Goal: Find specific page/section

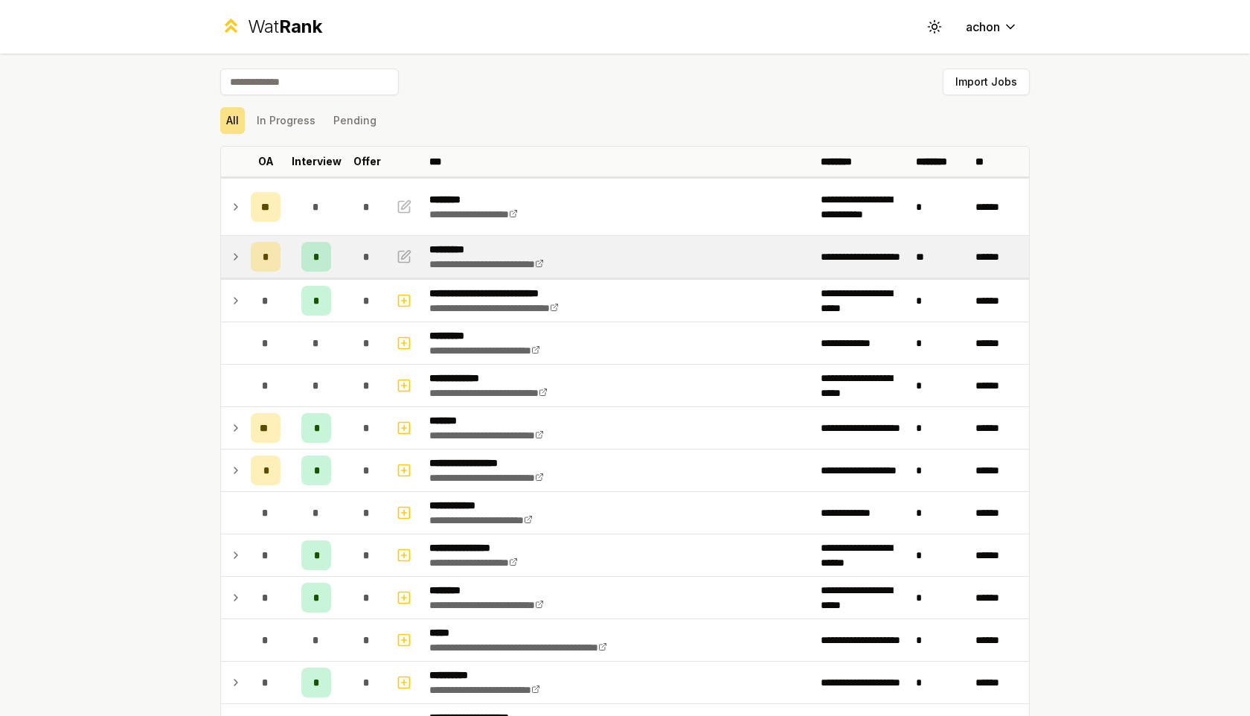
click at [233, 256] on icon at bounding box center [236, 257] width 12 height 18
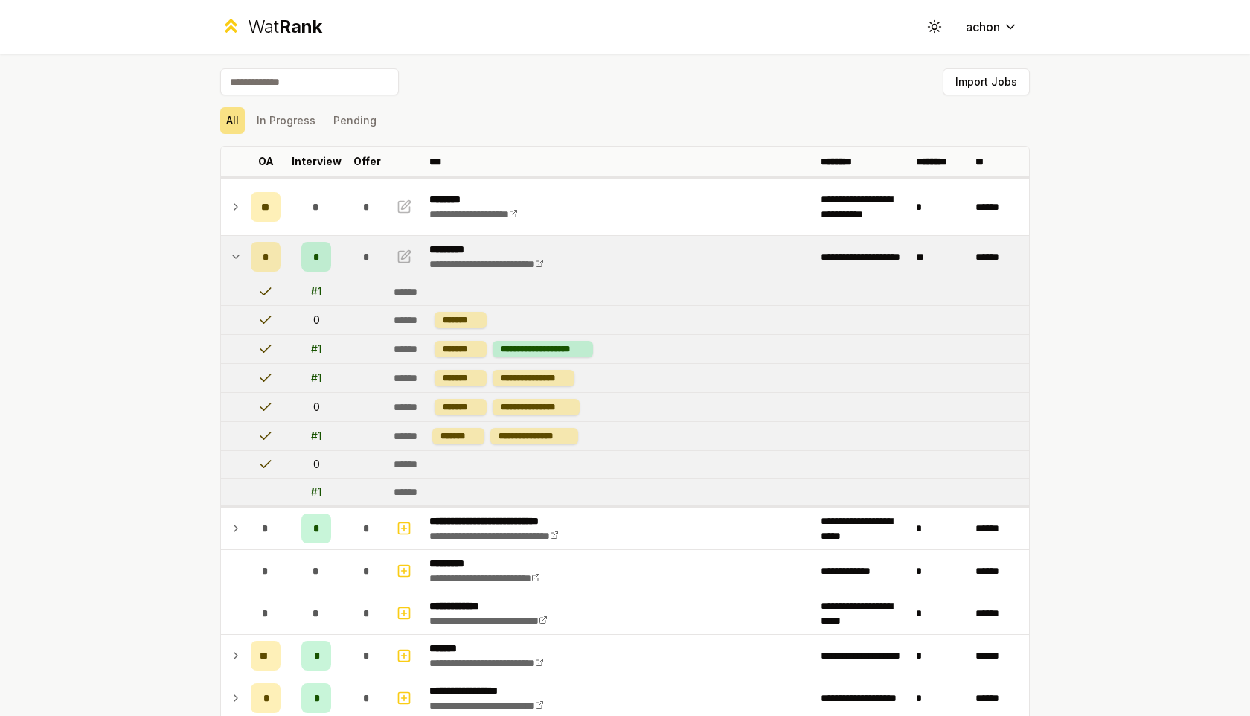
click at [232, 254] on icon at bounding box center [236, 257] width 12 height 18
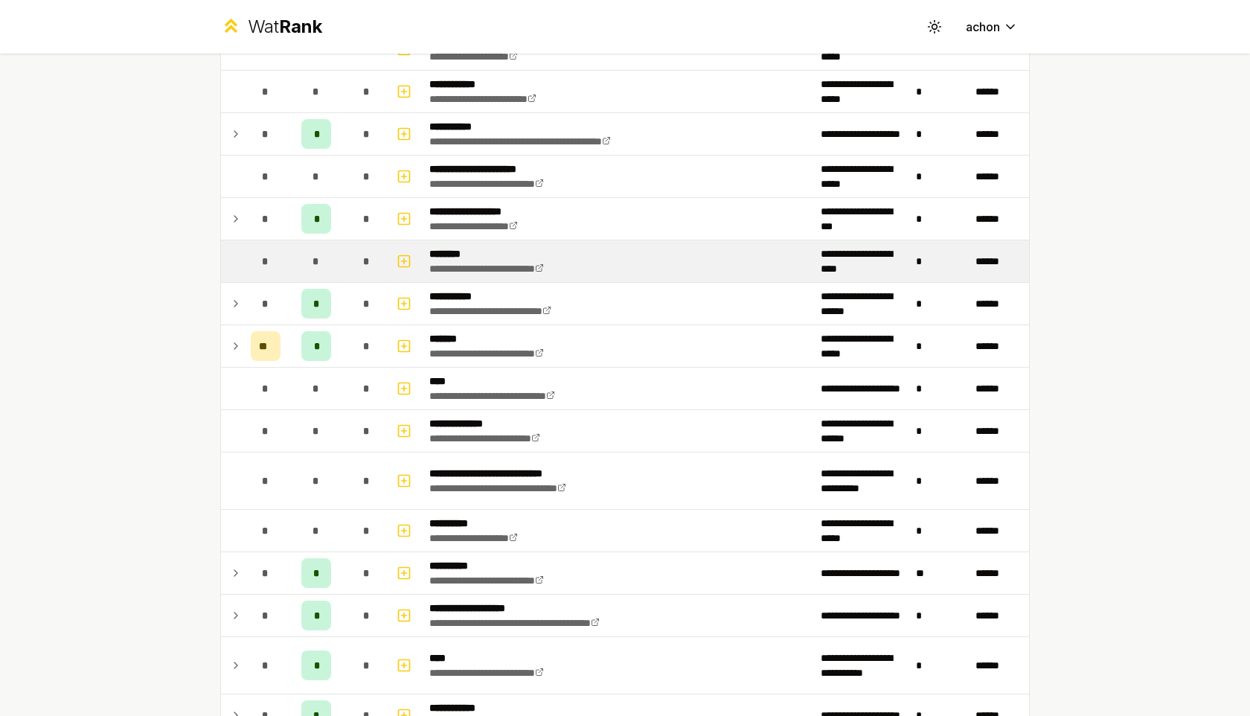
scroll to position [1667, 0]
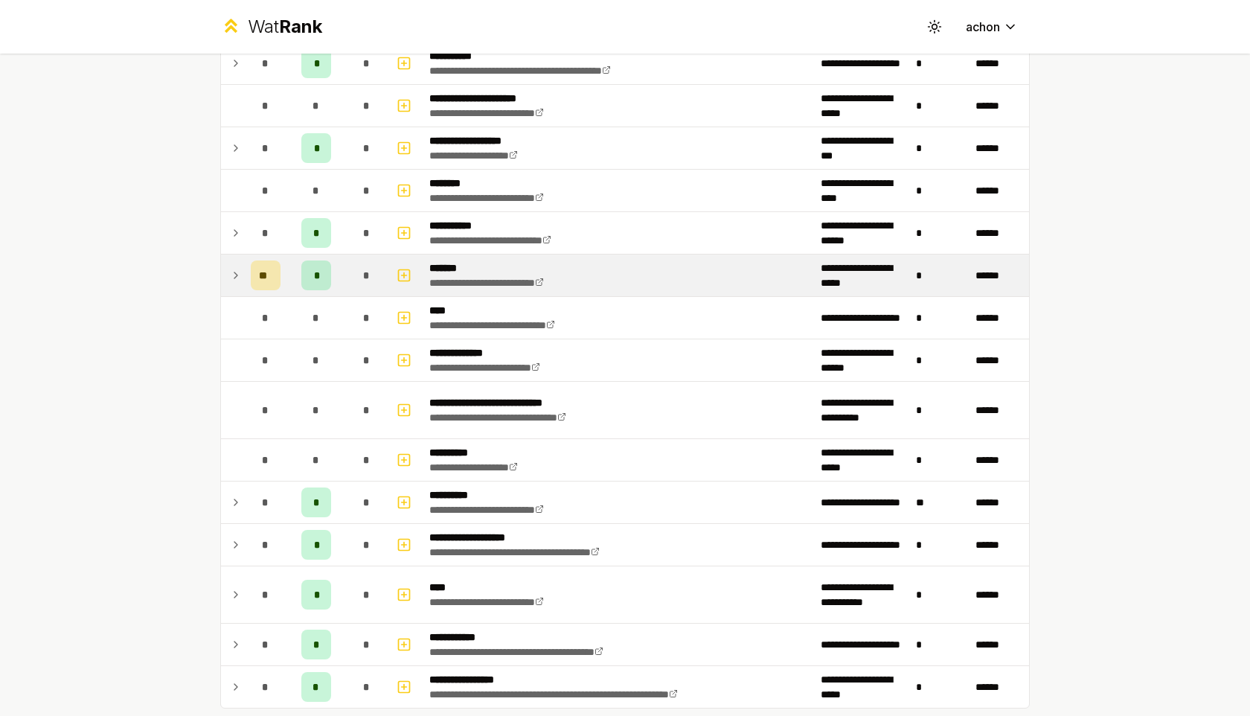
click at [237, 275] on icon at bounding box center [236, 275] width 12 height 18
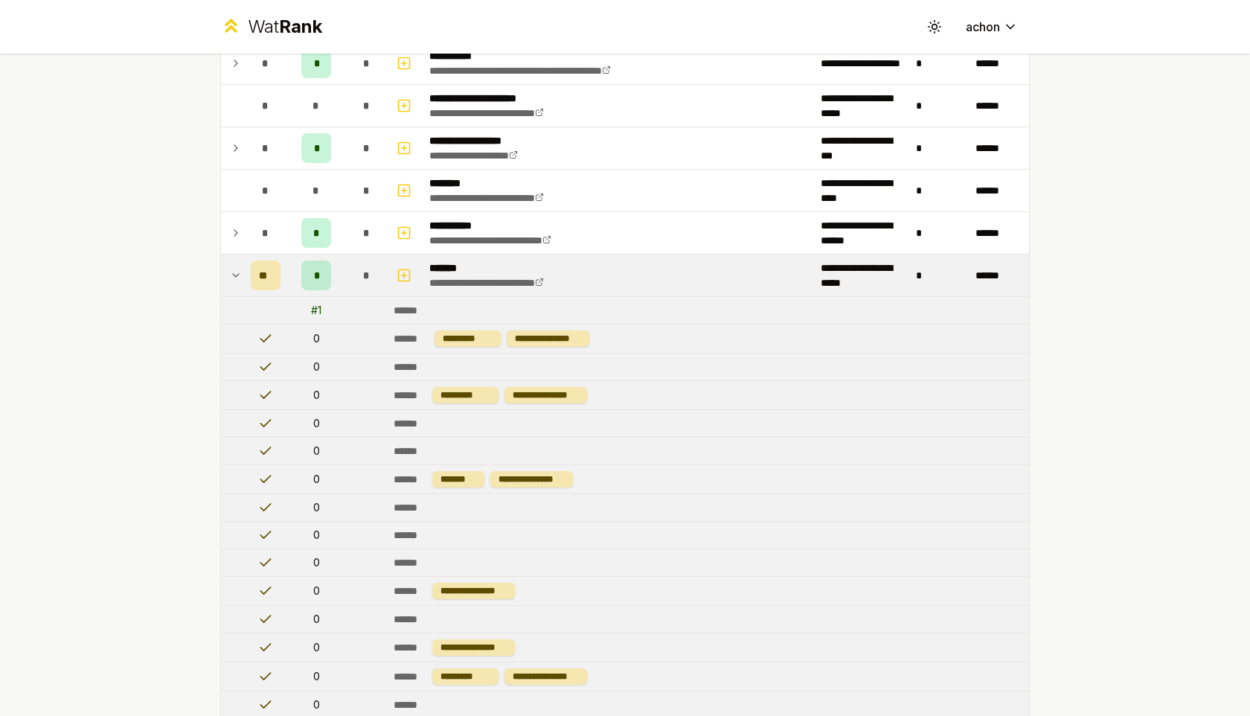
click at [244, 270] on td at bounding box center [233, 275] width 24 height 42
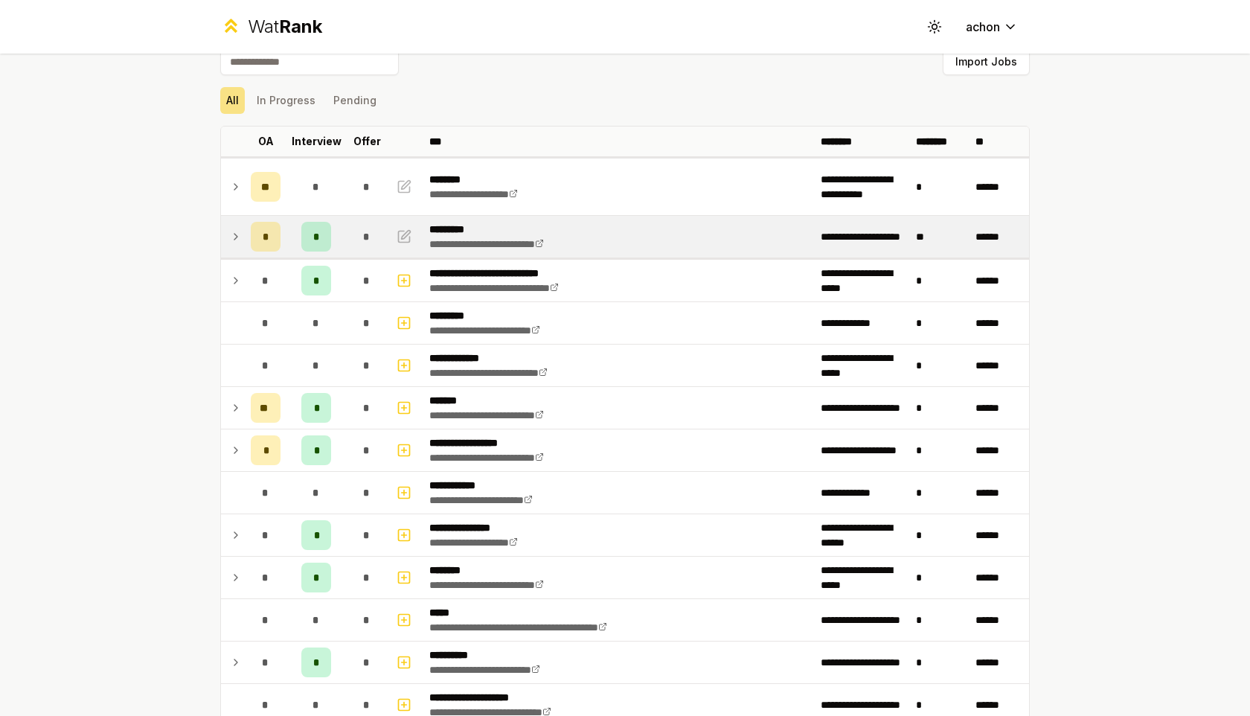
scroll to position [0, 0]
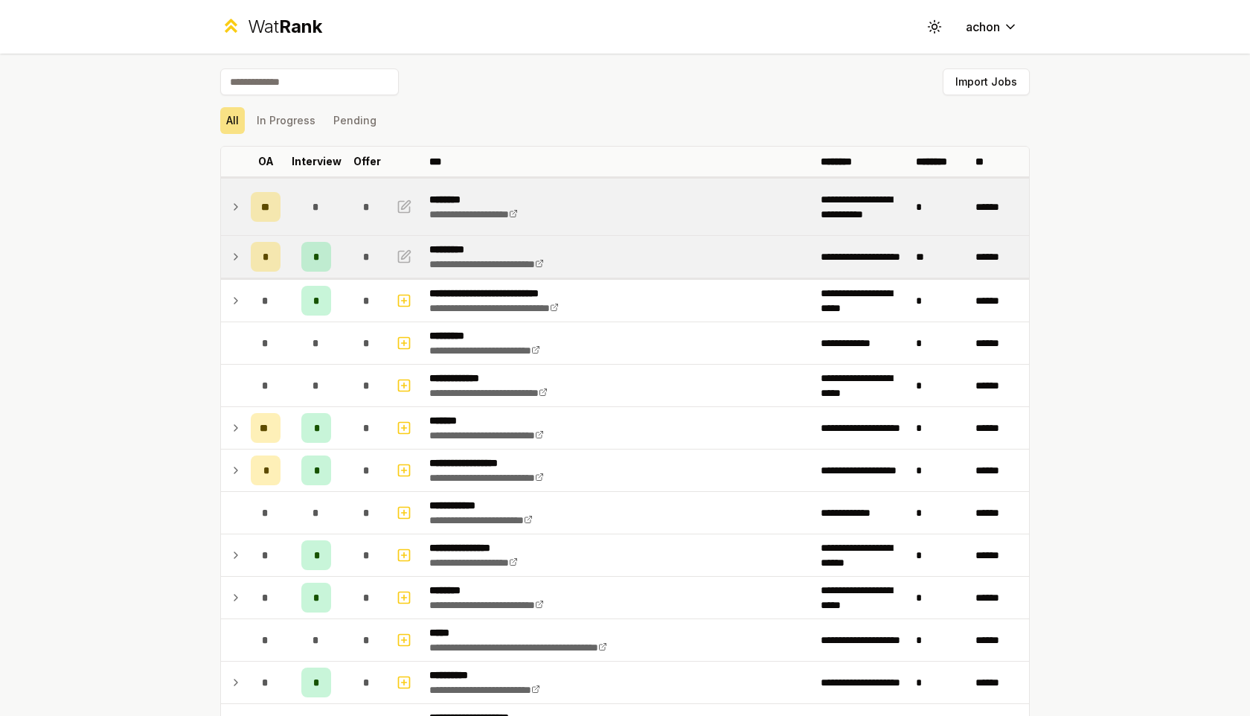
click at [237, 213] on icon at bounding box center [236, 207] width 12 height 18
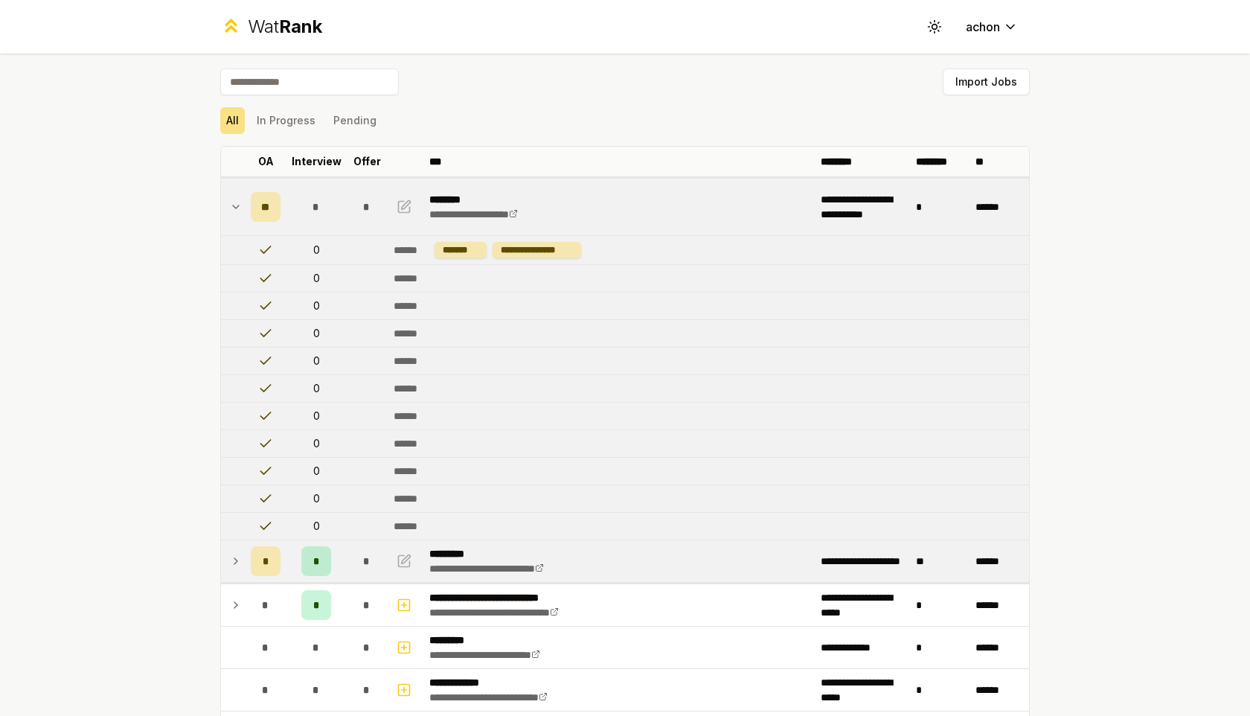
click at [237, 208] on icon at bounding box center [236, 206] width 6 height 3
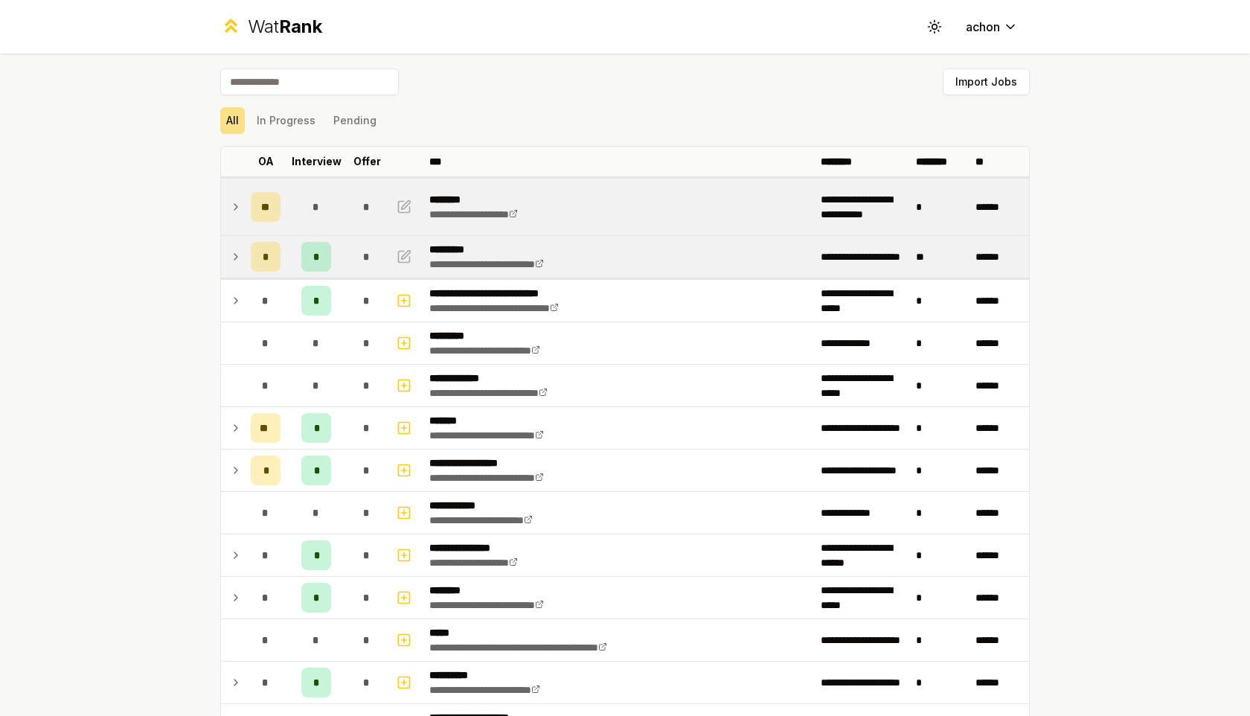
click at [237, 208] on icon at bounding box center [235, 207] width 3 height 6
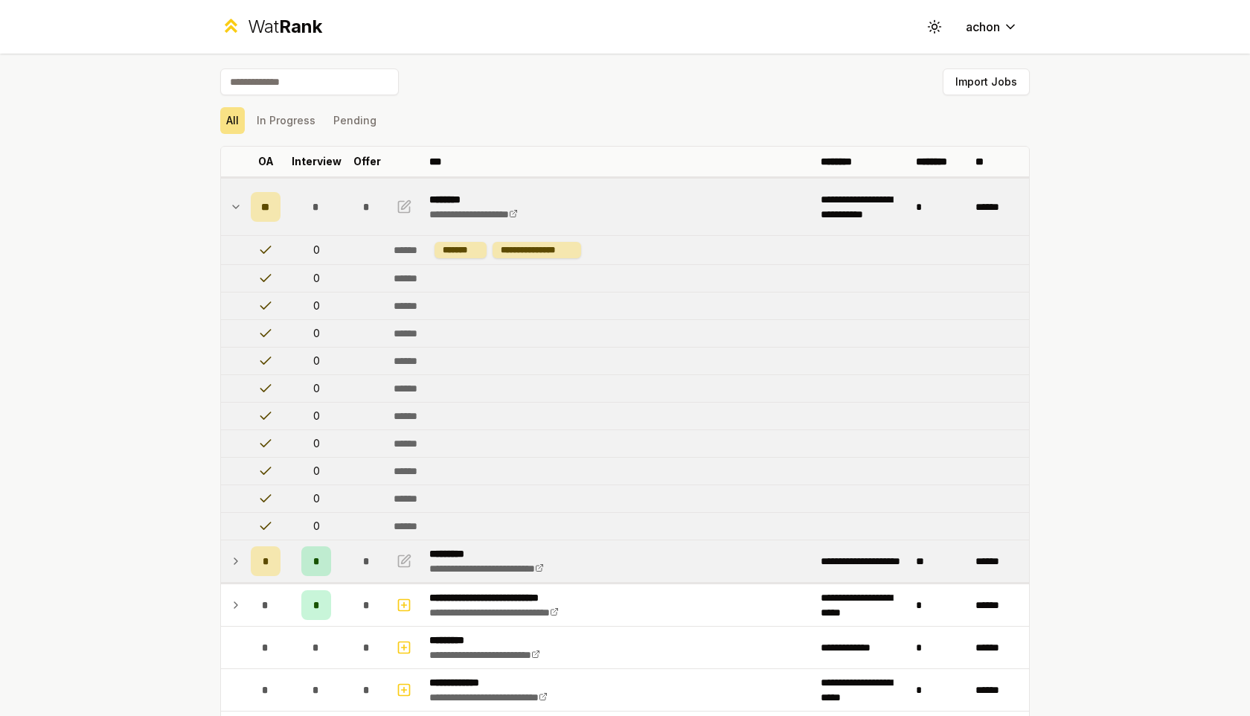
click at [237, 207] on icon at bounding box center [236, 206] width 6 height 3
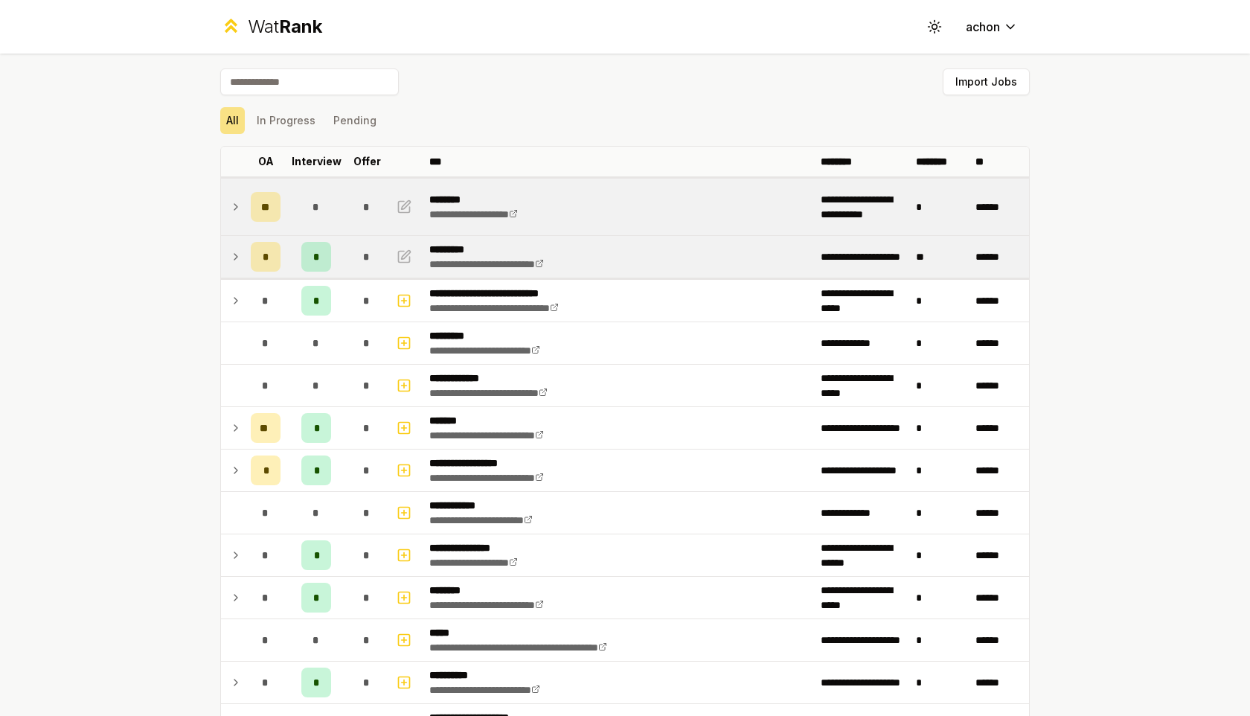
click at [239, 253] on icon at bounding box center [236, 257] width 12 height 18
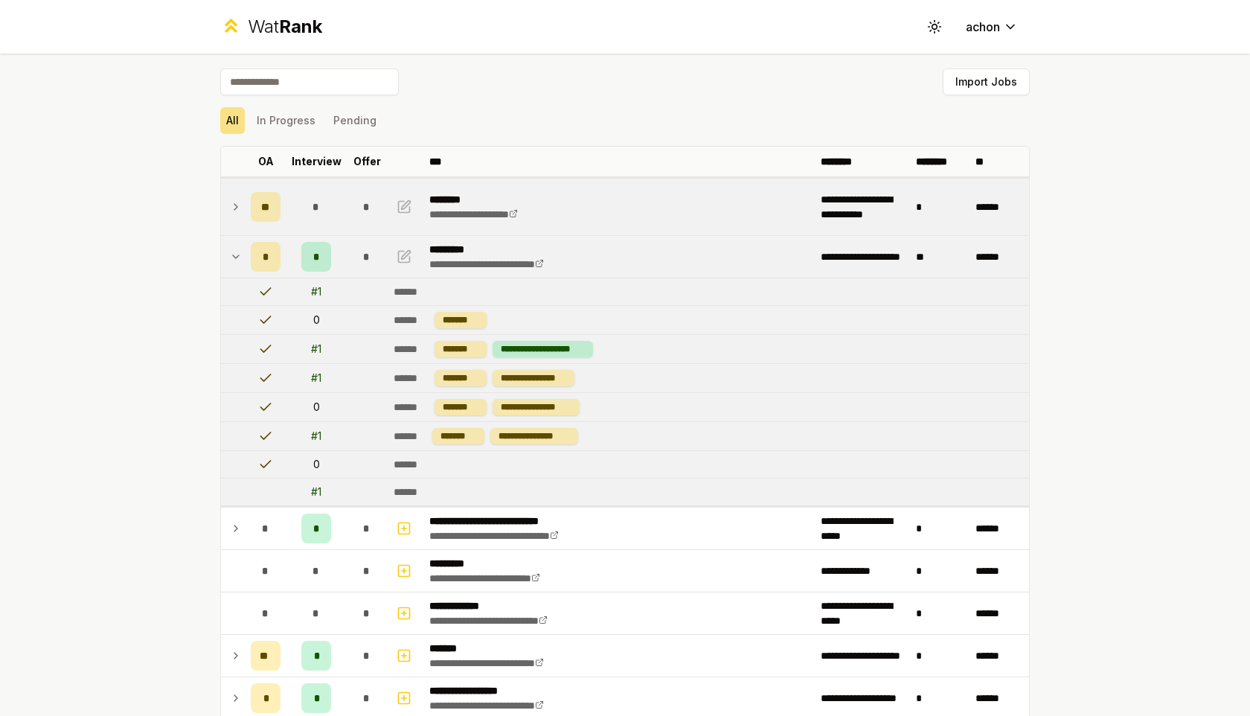
click at [238, 257] on icon at bounding box center [236, 257] width 12 height 18
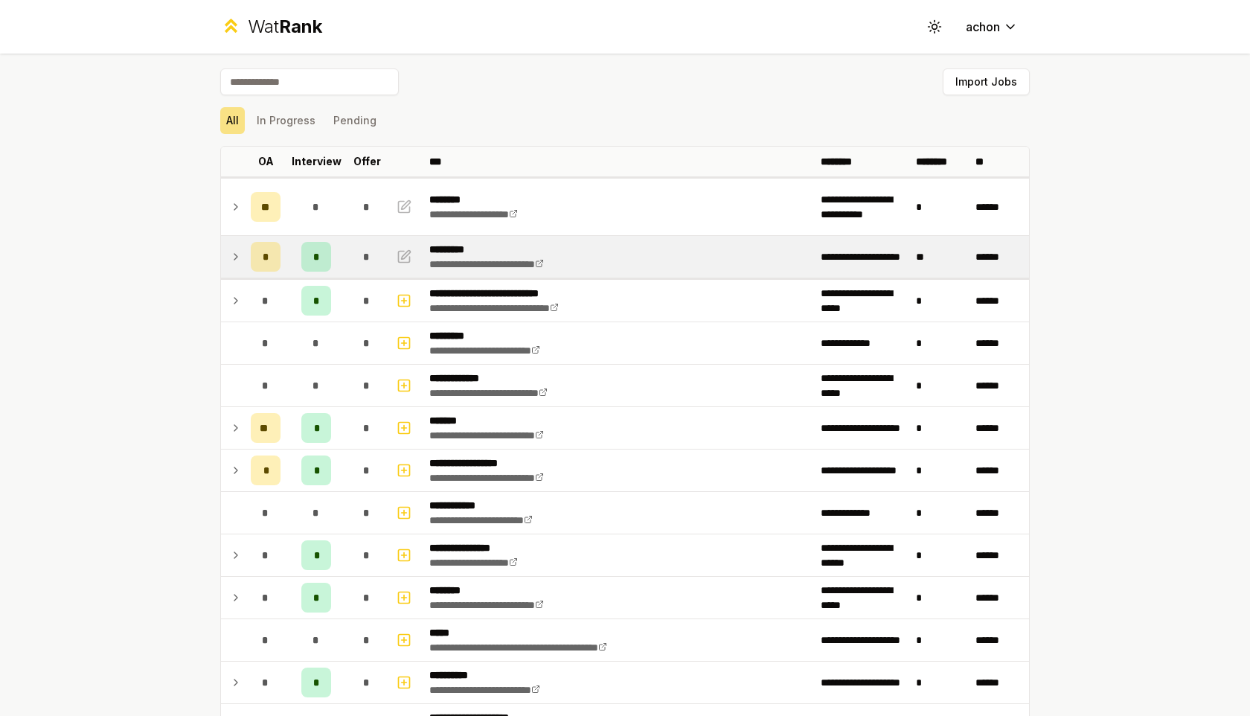
click at [227, 256] on td at bounding box center [233, 257] width 24 height 42
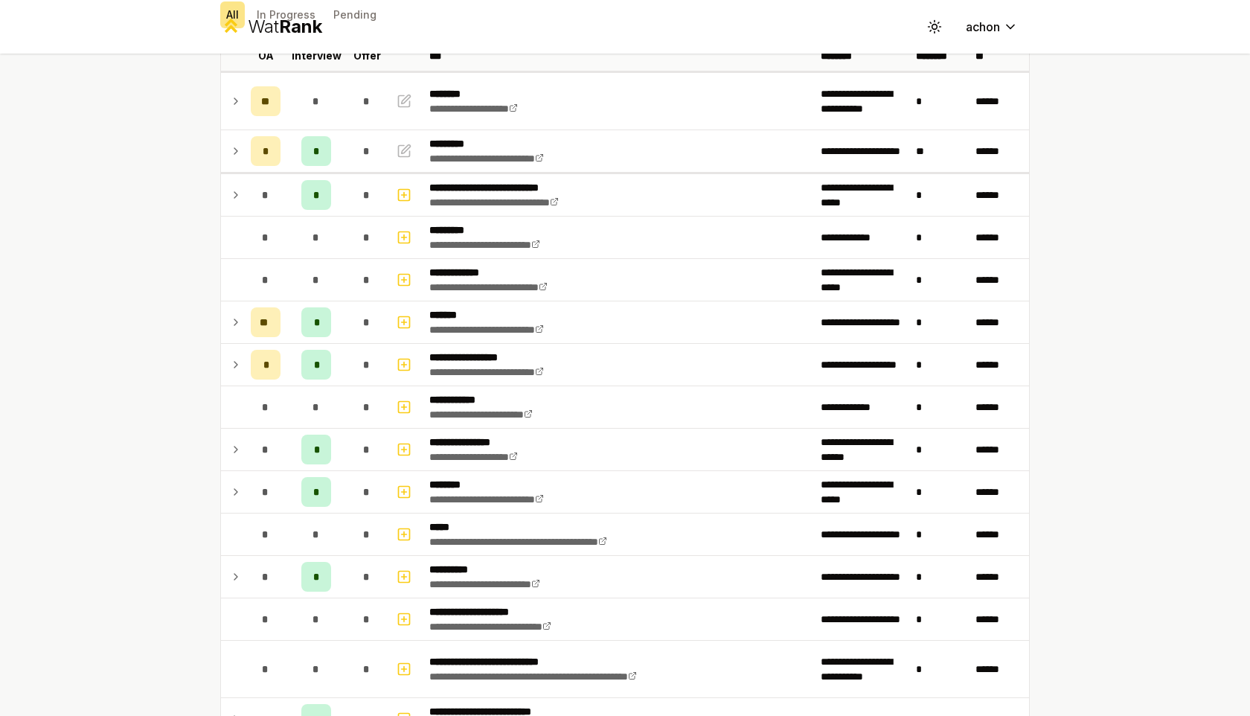
scroll to position [48, 0]
